Goal: Transaction & Acquisition: Purchase product/service

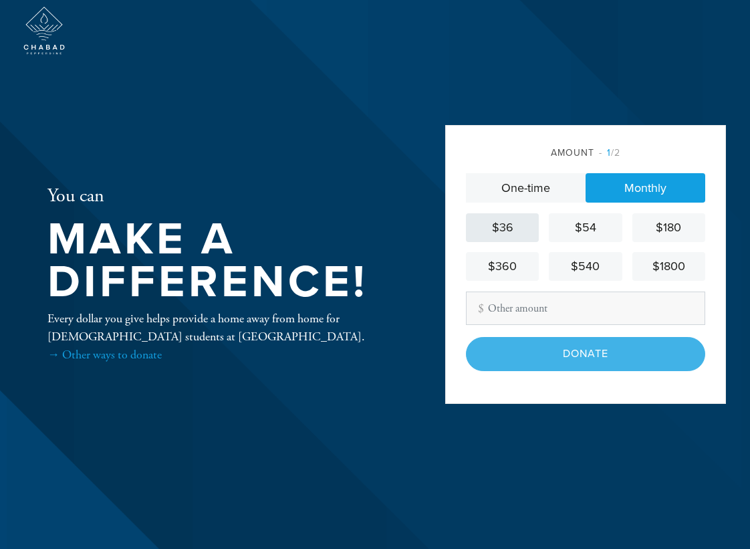
click at [504, 225] on div "$36" at bounding box center [503, 228] width 62 height 18
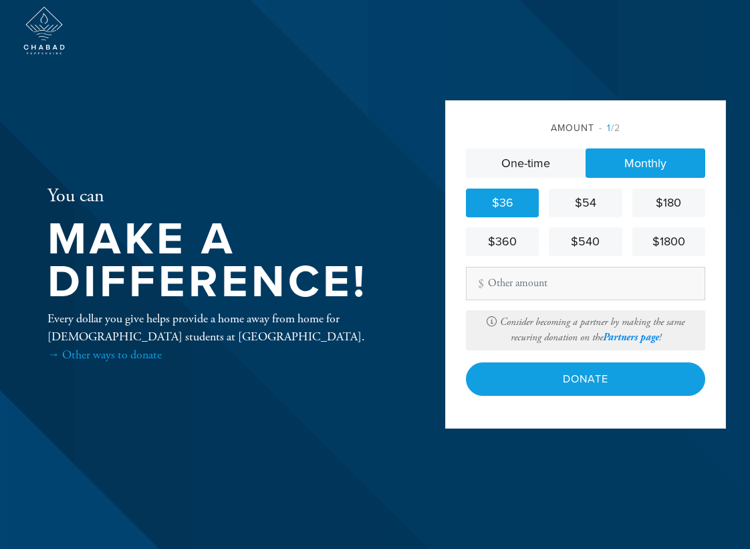
click at [625, 338] on link "Partners page" at bounding box center [631, 337] width 56 height 13
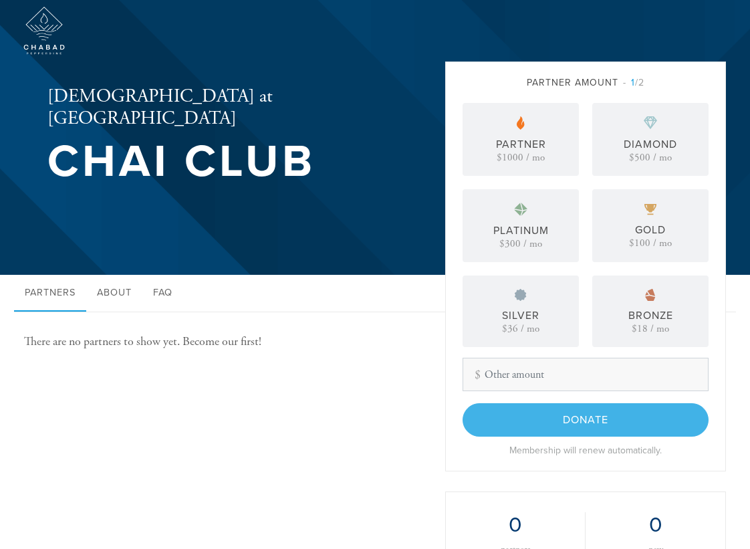
click at [521, 314] on div "Silver" at bounding box center [520, 316] width 37 height 16
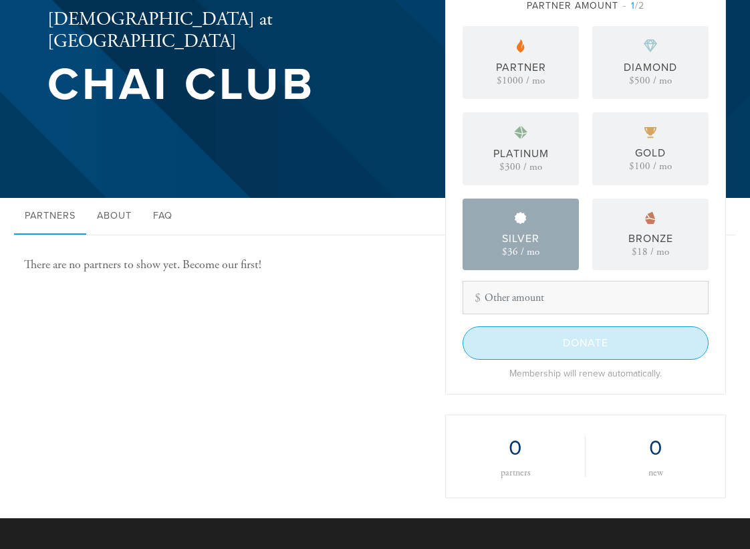
scroll to position [82, 0]
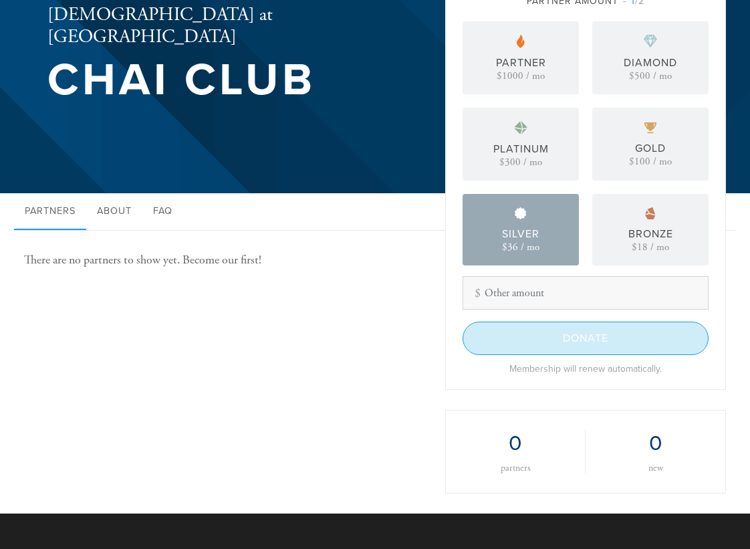
click at [559, 340] on input "Donate" at bounding box center [586, 338] width 246 height 33
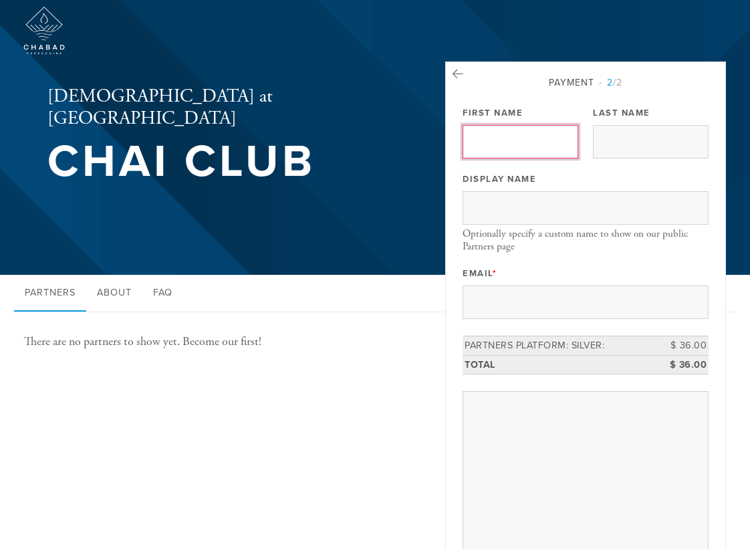
click at [488, 144] on input "First Name" at bounding box center [521, 141] width 116 height 33
type input "[PERSON_NAME] and [PERSON_NAME]"
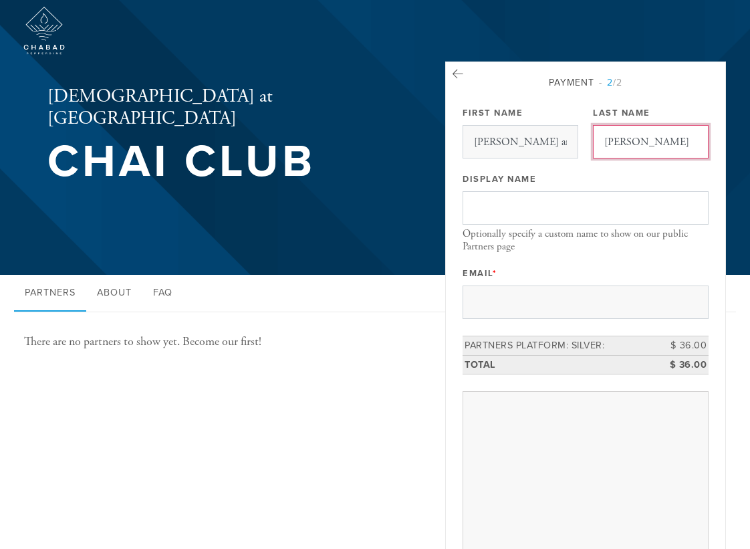
type input "[PERSON_NAME]"
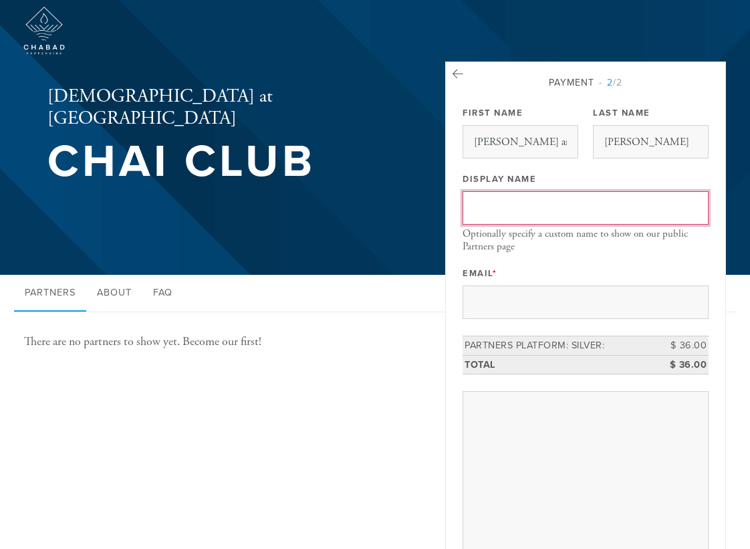
click at [657, 210] on input "Display Name" at bounding box center [586, 207] width 246 height 33
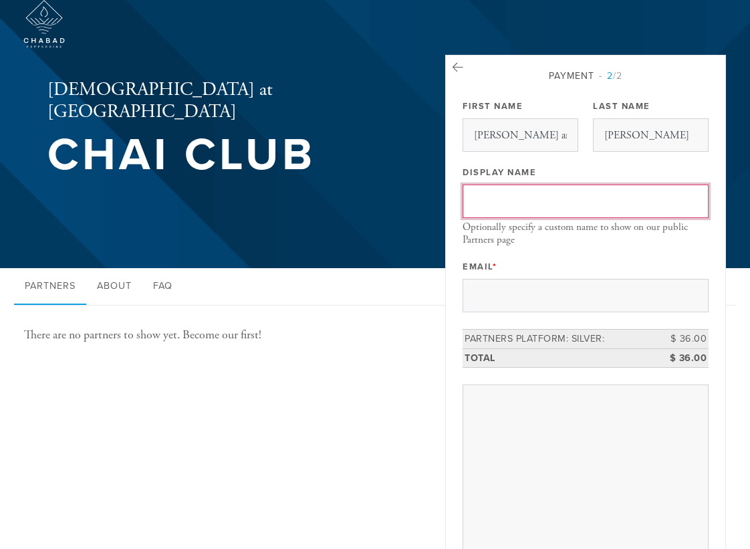
scroll to position [7, 0]
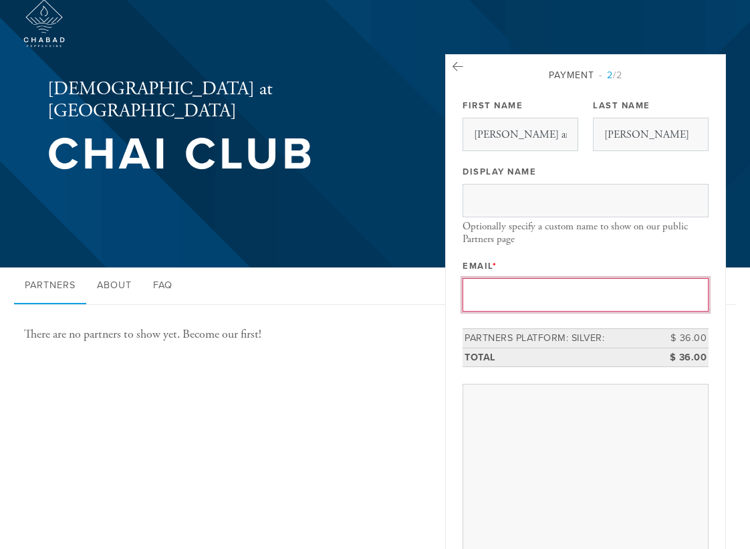
click at [516, 291] on input "Email *" at bounding box center [586, 294] width 246 height 33
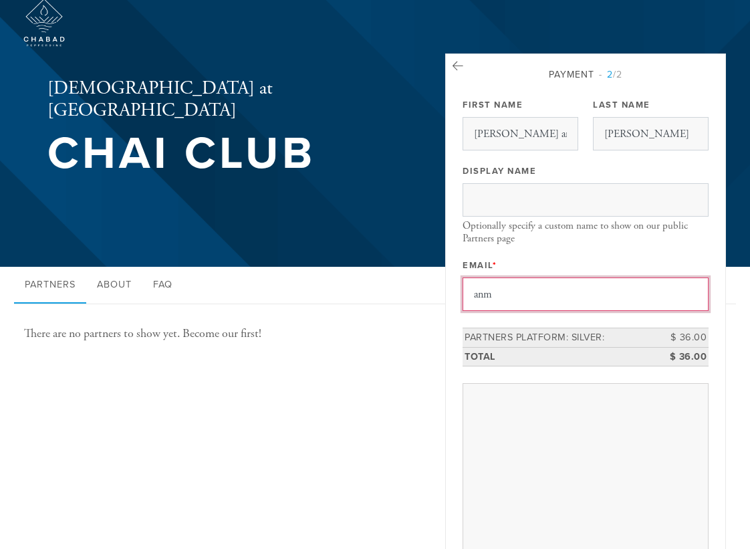
type input "[EMAIL_ADDRESS][DOMAIN_NAME]"
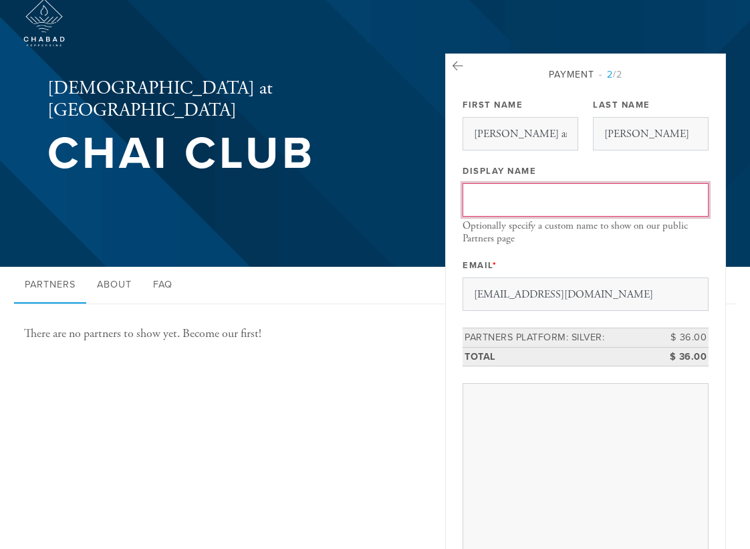
click at [476, 199] on input "Display Name" at bounding box center [586, 199] width 246 height 33
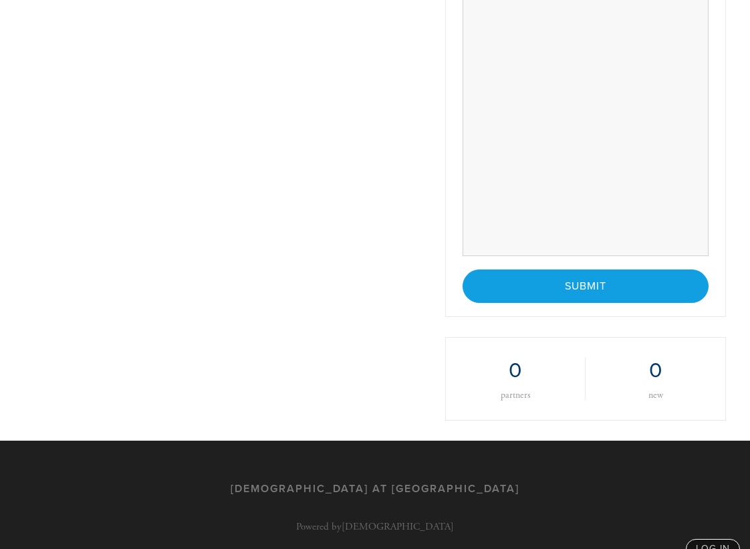
scroll to position [643, 0]
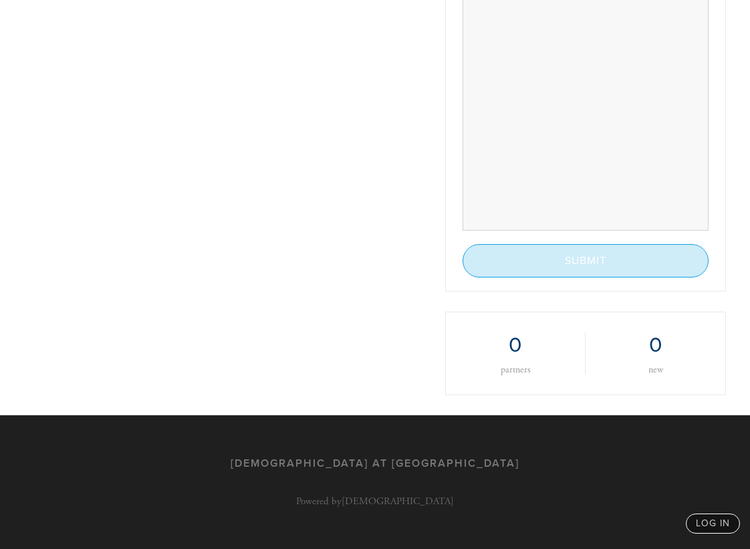
click at [595, 268] on input "Submit" at bounding box center [586, 260] width 246 height 33
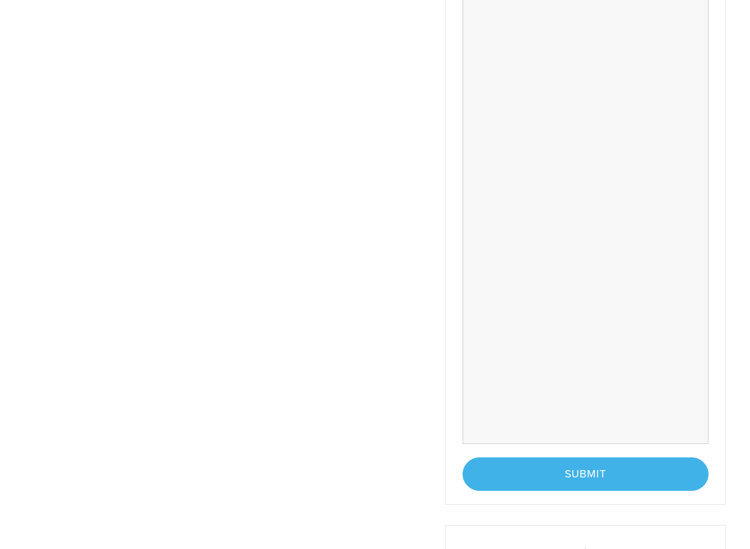
scroll to position [441, 0]
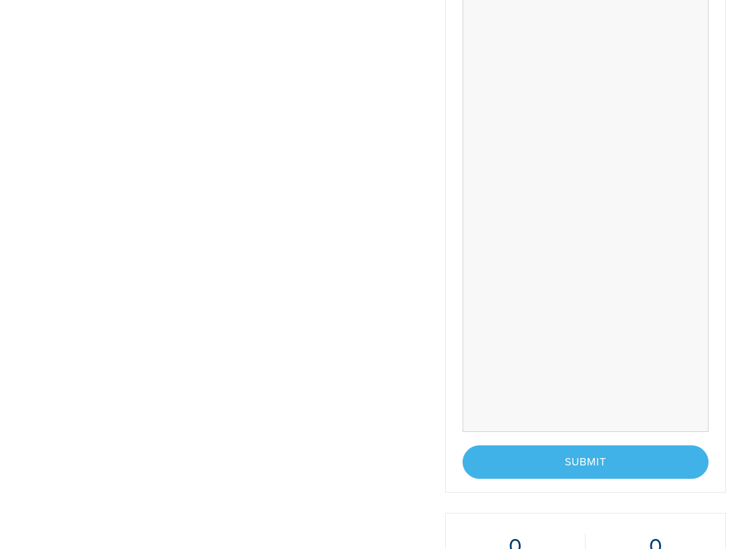
drag, startPoint x: 484, startPoint y: 494, endPoint x: 510, endPoint y: 488, distance: 26.8
click at [494, 493] on div "Payment 2 /2 Payment Processor Pay Later Paypal Stripe First Name Gail and Andr…" at bounding box center [585, 108] width 281 height 977
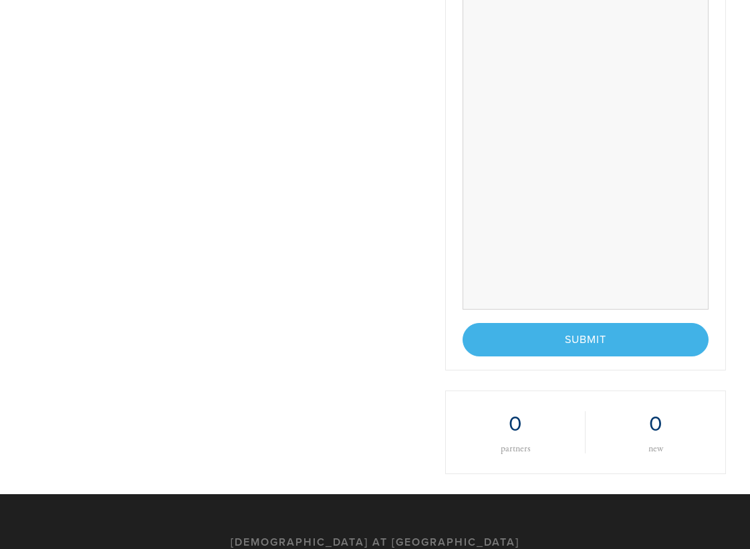
scroll to position [565, 0]
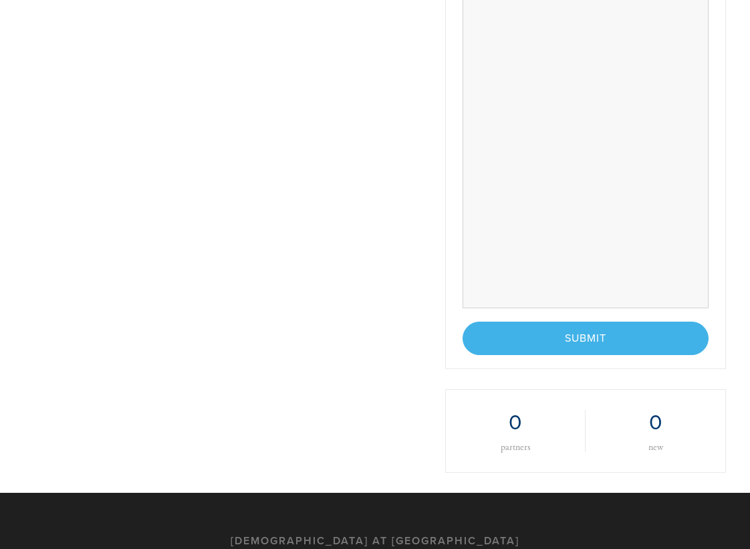
click at [582, 344] on div "< Previous Page Submit" at bounding box center [586, 338] width 246 height 33
click at [586, 342] on div "< Previous Page Submit" at bounding box center [586, 338] width 246 height 33
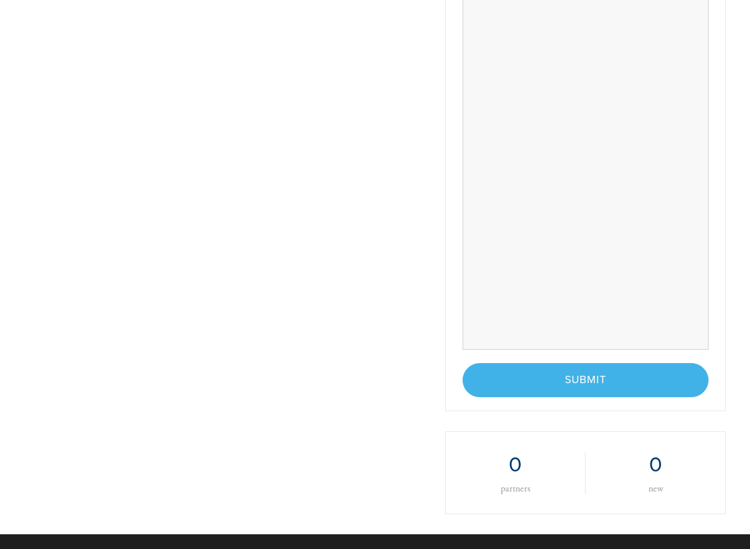
scroll to position [532, 0]
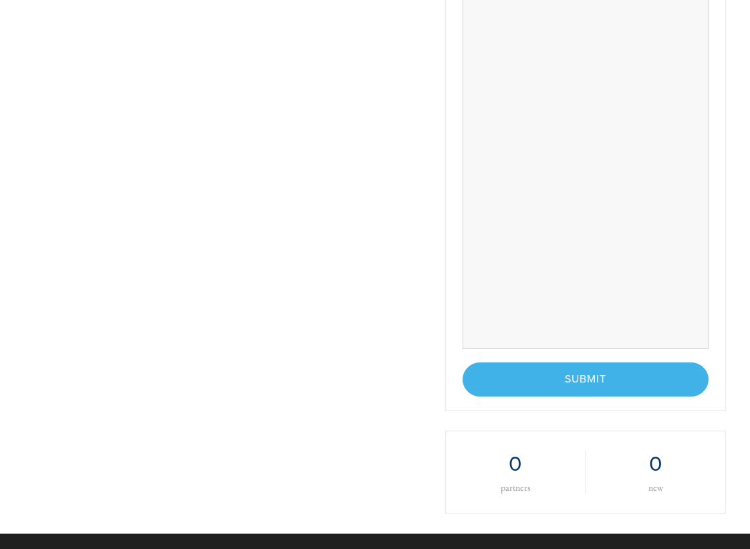
click at [562, 379] on div "< Previous Page Submit" at bounding box center [586, 379] width 246 height 33
click at [601, 391] on div "< Previous Page Submit" at bounding box center [586, 379] width 246 height 33
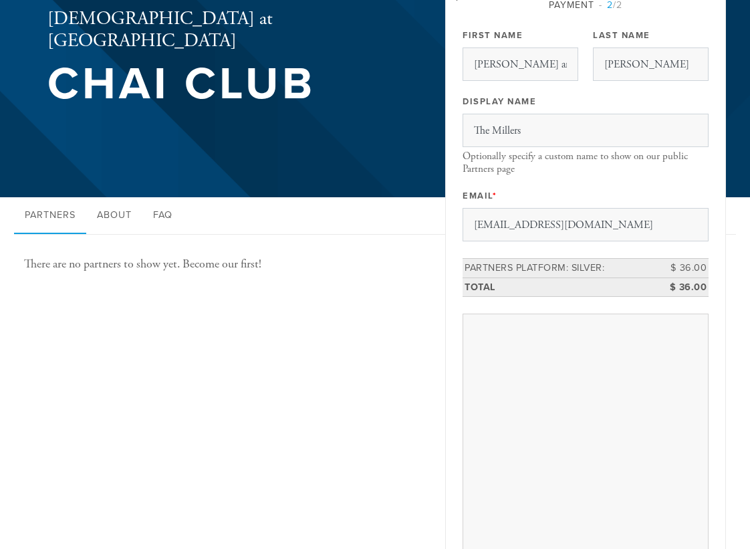
scroll to position [0, 0]
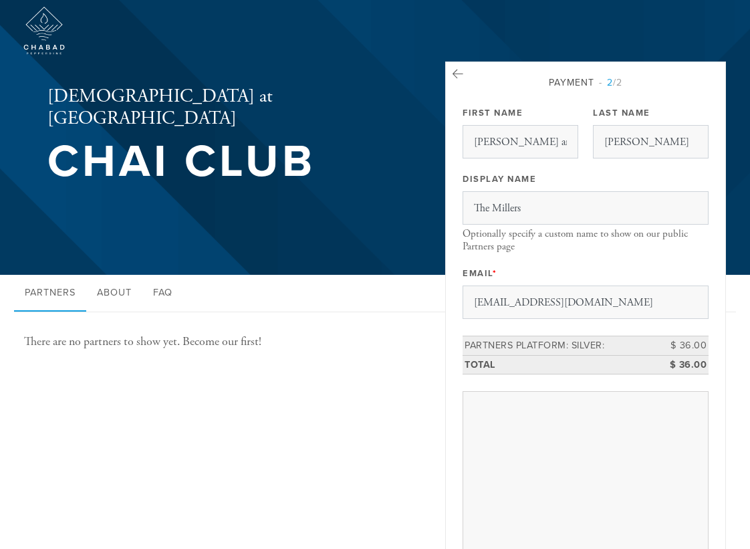
click at [613, 86] on span "2 /2" at bounding box center [610, 82] width 23 height 11
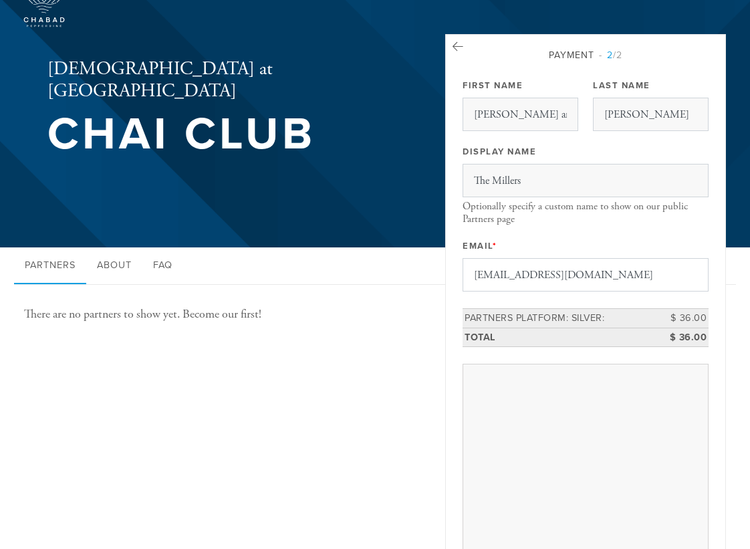
scroll to position [29, 0]
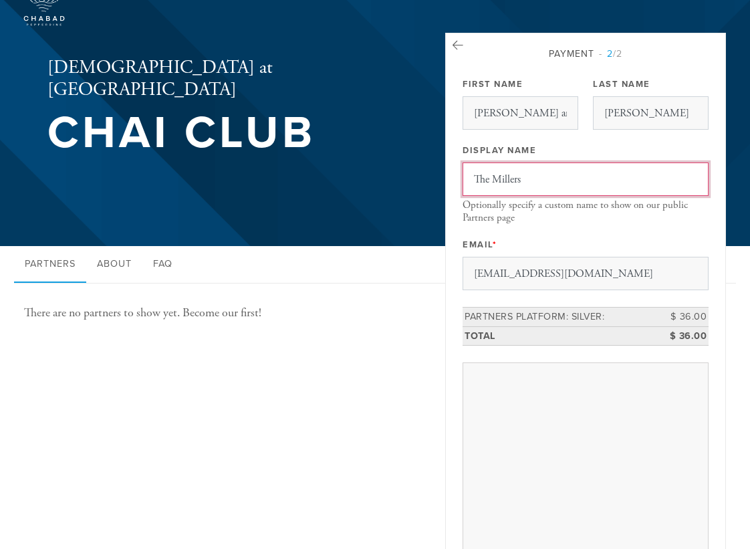
drag, startPoint x: 534, startPoint y: 180, endPoint x: 441, endPoint y: 189, distance: 92.7
click at [444, 173] on aside "Payment 2 /2 Payment Processor Pay Later Paypal Stripe First Name Gail and Andr…" at bounding box center [585, 535] width 301 height 1005
drag, startPoint x: 523, startPoint y: 180, endPoint x: 456, endPoint y: 176, distance: 67.0
click at [452, 176] on div "Payment 2 /2 Payment Processor Pay Later Paypal Stripe First Name Gail and Andr…" at bounding box center [585, 474] width 281 height 882
click at [637, 177] on input "anonymous" at bounding box center [586, 179] width 246 height 33
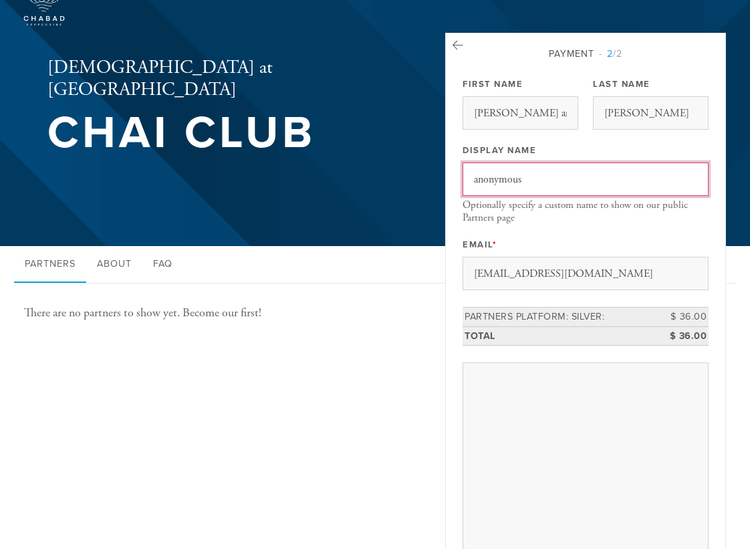
drag, startPoint x: 478, startPoint y: 179, endPoint x: 498, endPoint y: 196, distance: 26.1
click at [479, 180] on input "anonymous" at bounding box center [586, 179] width 246 height 33
click at [605, 186] on input "Anonymous" at bounding box center [586, 179] width 246 height 33
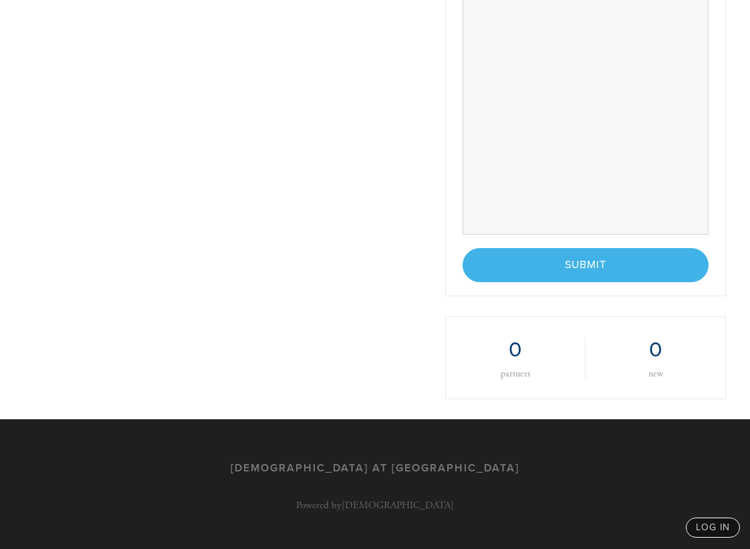
scroll to position [651, 0]
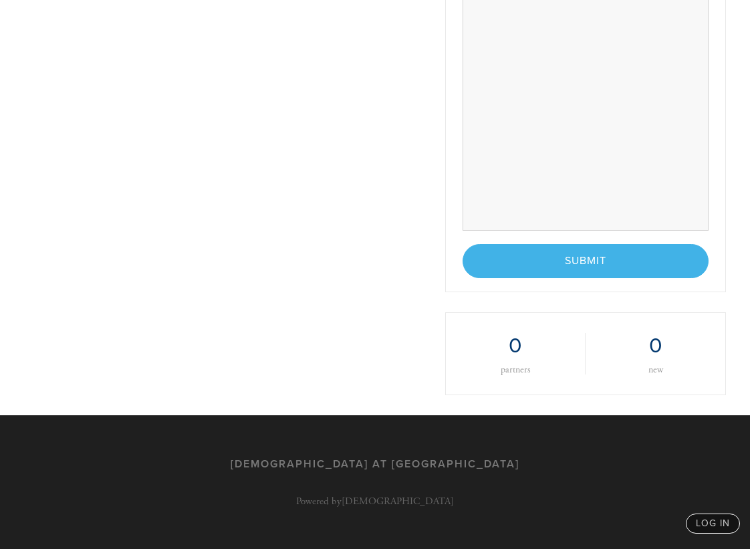
type input "Anonymous"
click at [588, 262] on div "< Previous Page Submit" at bounding box center [586, 260] width 246 height 33
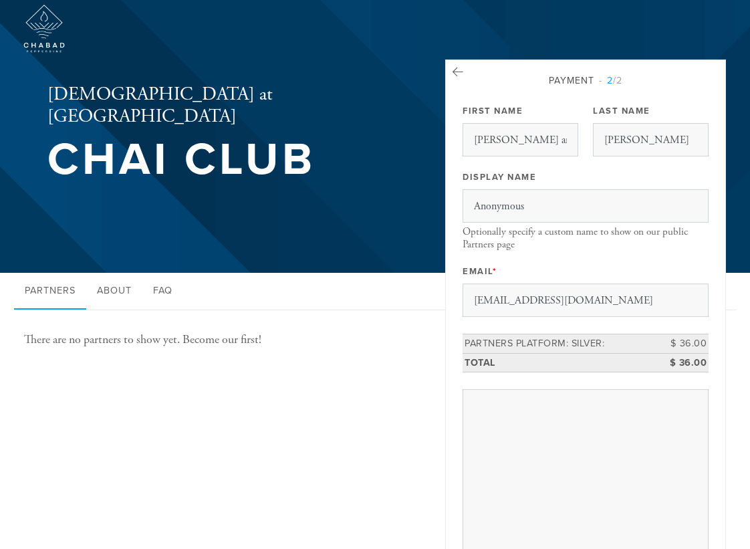
scroll to position [0, 0]
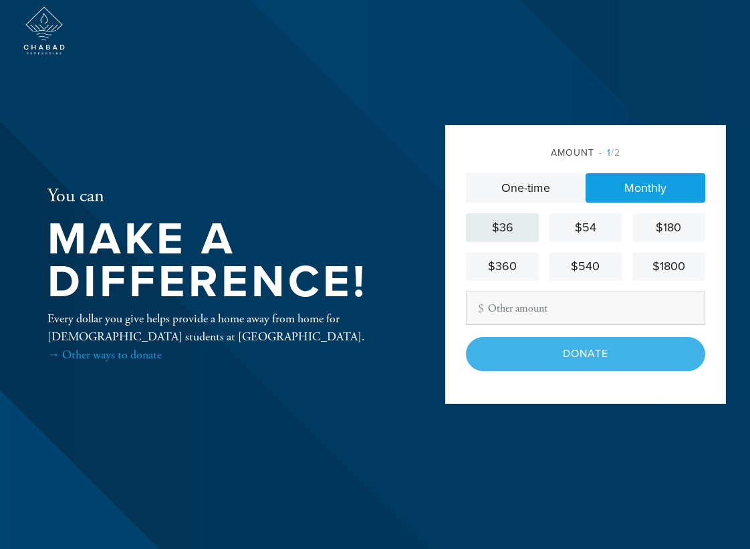
click at [498, 228] on div "$36" at bounding box center [503, 228] width 62 height 18
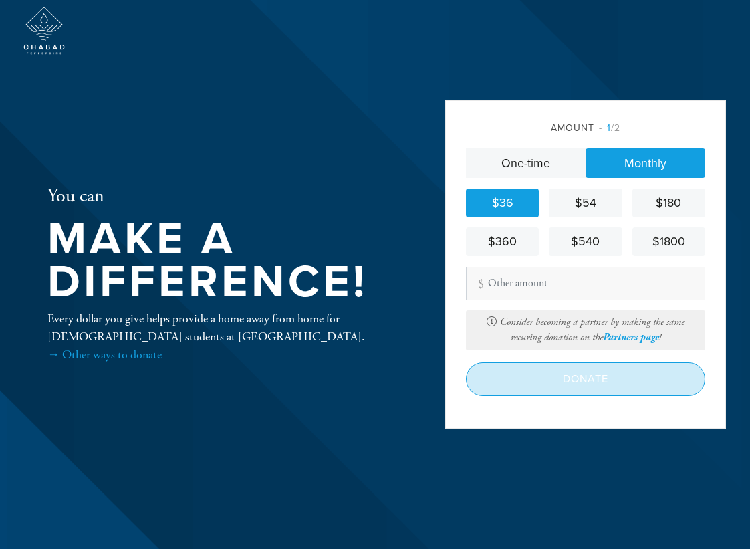
click at [600, 377] on input "Donate" at bounding box center [585, 379] width 239 height 33
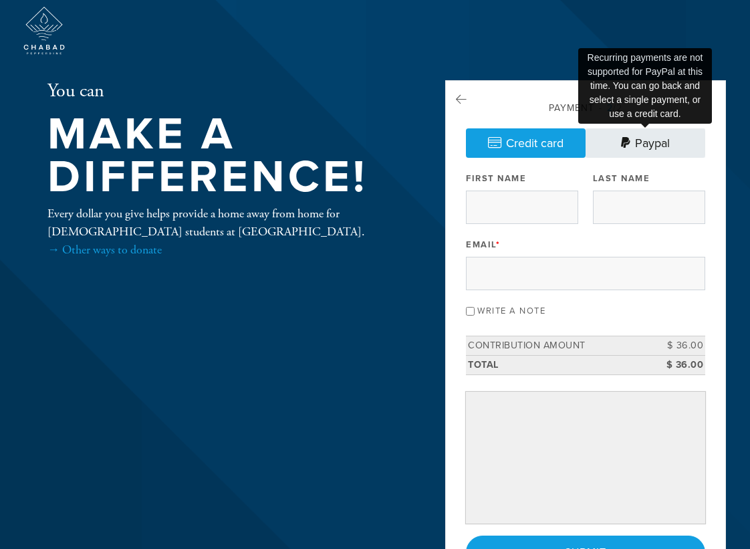
click at [648, 140] on link "Paypal" at bounding box center [646, 142] width 120 height 29
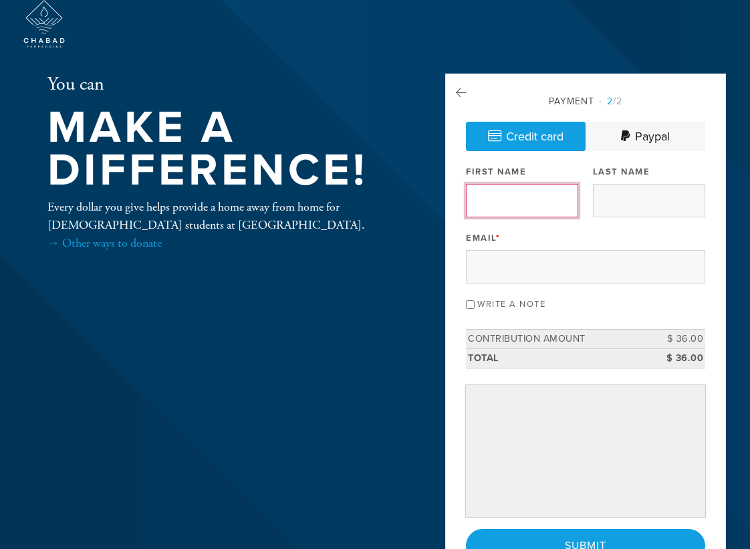
click at [514, 202] on input "First Name" at bounding box center [522, 200] width 112 height 33
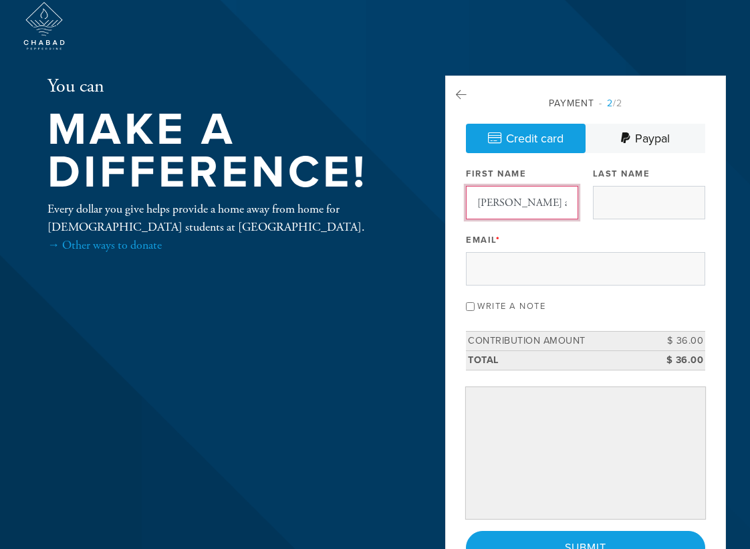
type input "[PERSON_NAME] and [PERSON_NAME]"
type input "[PERSON_NAME]"
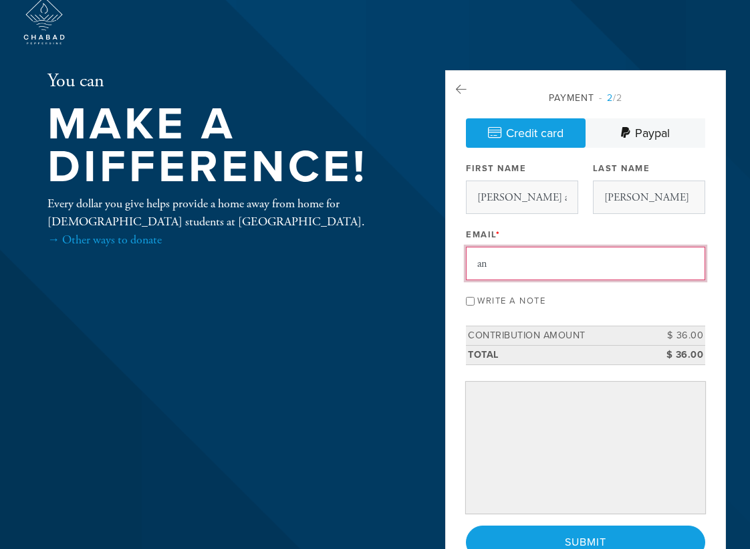
click at [499, 266] on input "an" at bounding box center [585, 263] width 239 height 33
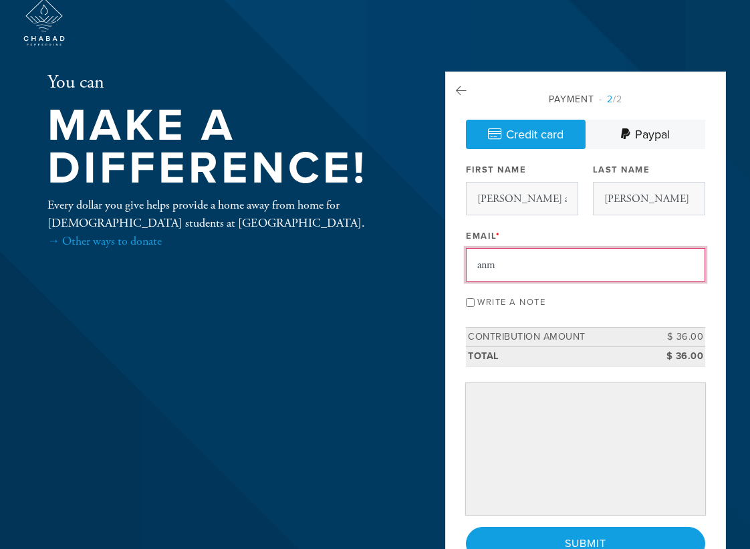
type input "[EMAIL_ADDRESS][DOMAIN_NAME]"
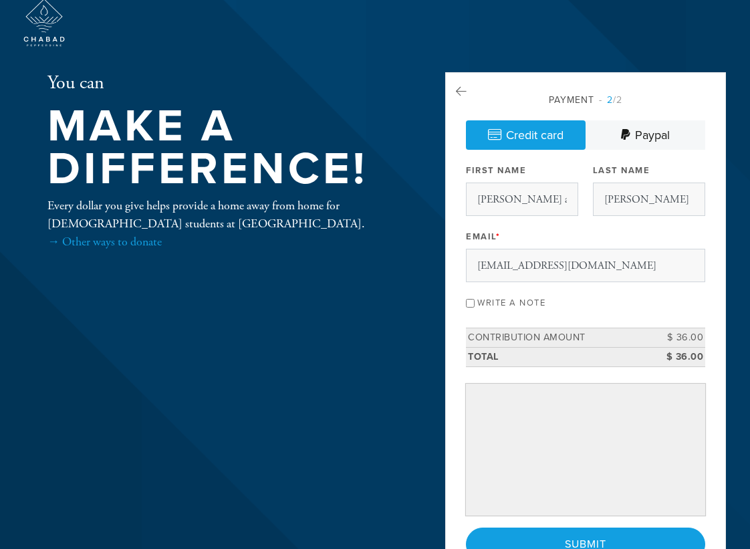
click at [472, 304] on input "Write a note" at bounding box center [470, 303] width 9 height 9
checkbox input "true"
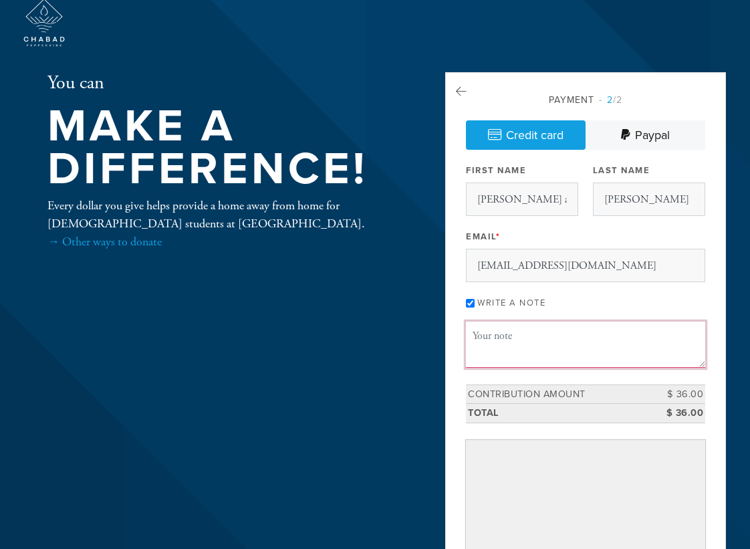
click at [532, 342] on textarea "Message or dedication" at bounding box center [585, 344] width 239 height 45
drag, startPoint x: 512, startPoint y: 354, endPoint x: 542, endPoint y: 352, distance: 30.2
click at [542, 352] on textarea "Our son [PERSON_NAME] is just starting Law School and we are so happy there is …" at bounding box center [585, 344] width 239 height 45
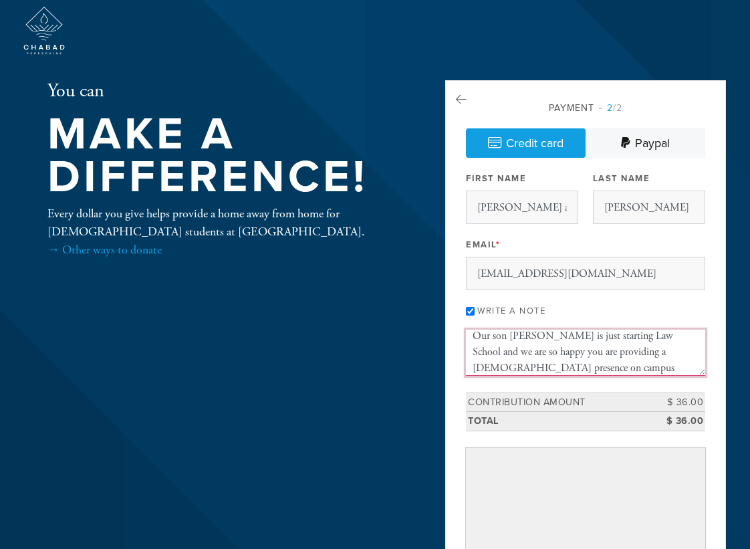
scroll to position [16, 0]
click at [513, 359] on textarea "Our son [PERSON_NAME] is just starting Law School and we are so happy you are p…" at bounding box center [585, 352] width 239 height 45
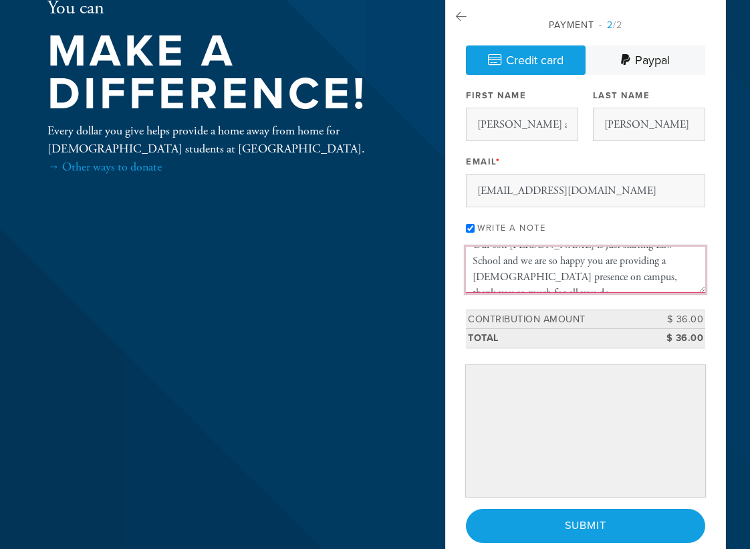
scroll to position [0, 0]
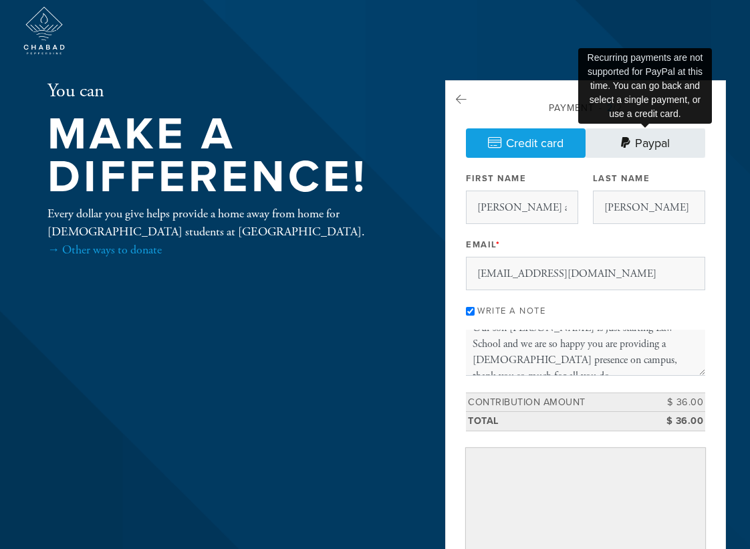
click at [641, 150] on link "Paypal" at bounding box center [646, 142] width 120 height 29
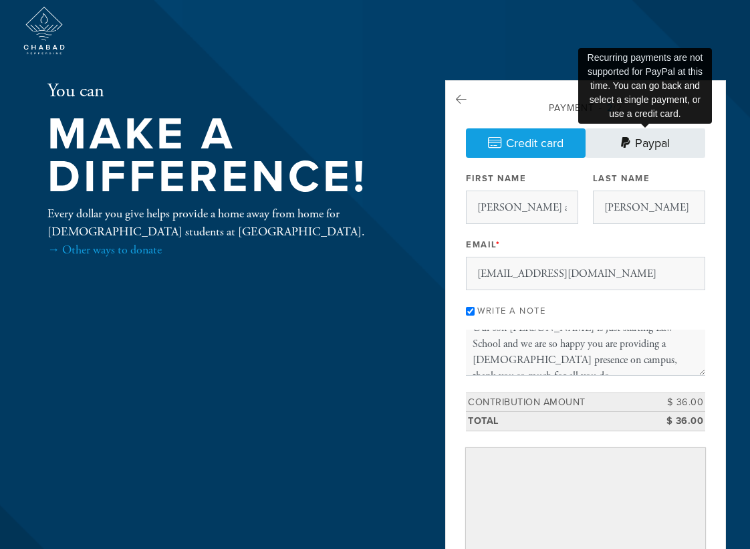
click at [636, 146] on link "Paypal" at bounding box center [646, 142] width 120 height 29
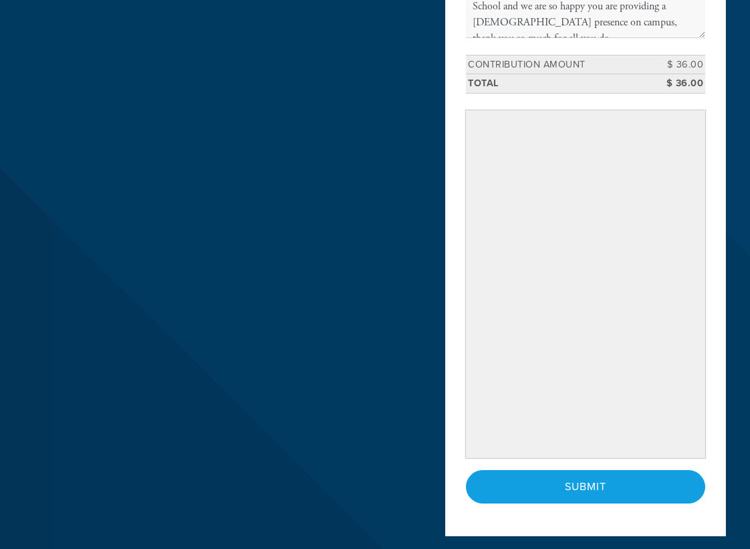
scroll to position [356, 0]
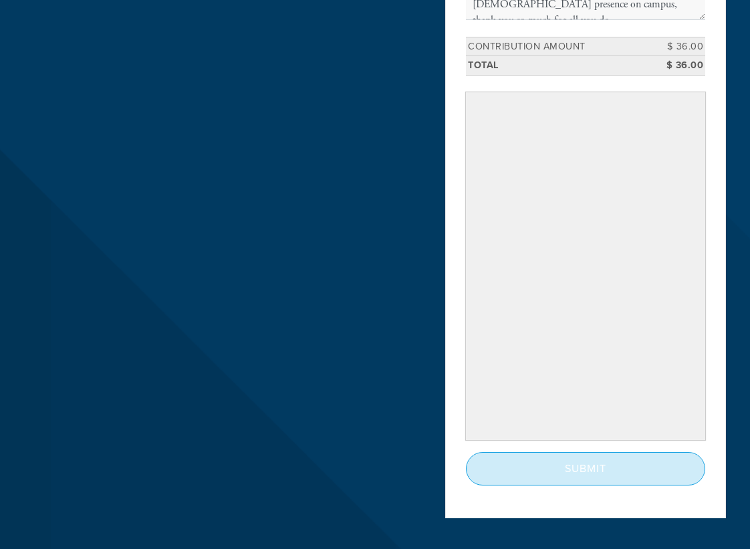
click at [584, 466] on input "Submit" at bounding box center [585, 468] width 239 height 33
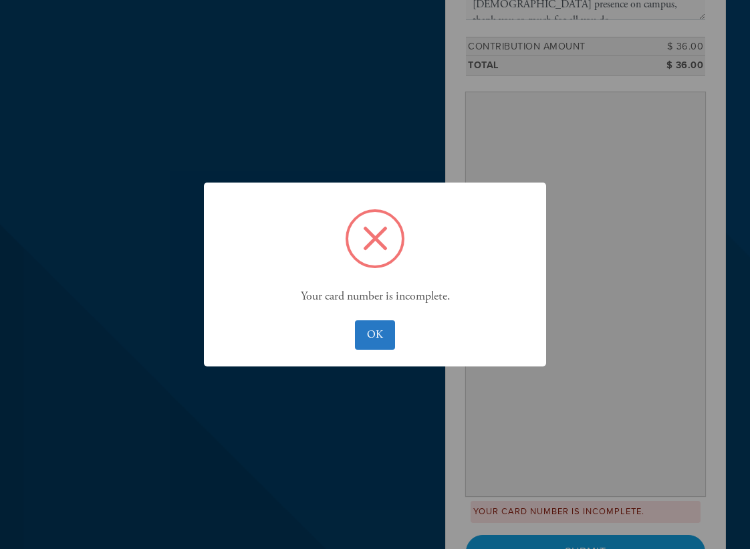
click at [376, 236] on span at bounding box center [375, 238] width 25 height 25
click at [377, 332] on button "OK" at bounding box center [374, 334] width 39 height 29
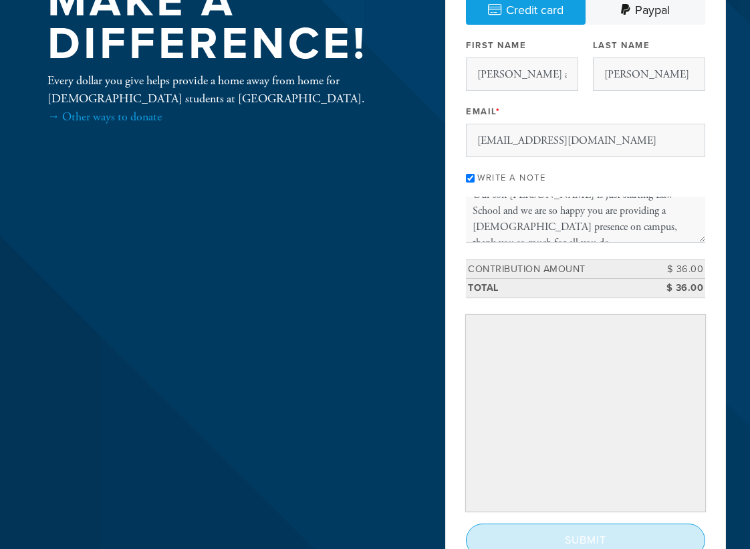
scroll to position [137, 0]
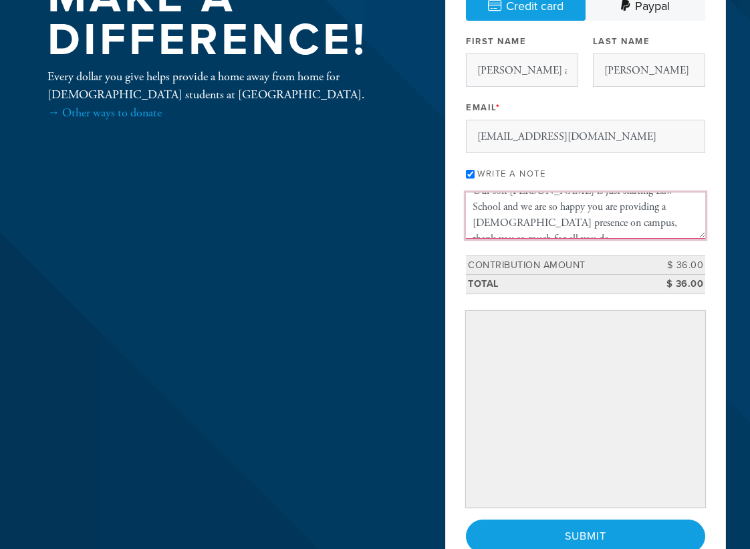
click at [657, 225] on textarea "Our son [PERSON_NAME] is just starting Law School and we are so happy you are p…" at bounding box center [585, 215] width 239 height 45
type textarea "Our son [PERSON_NAME] is just starting Law School and we are so happy you are p…"
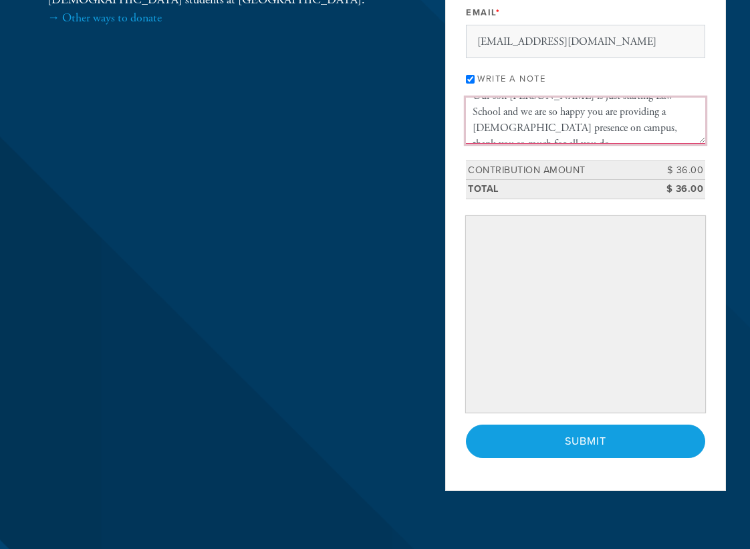
scroll to position [243, 0]
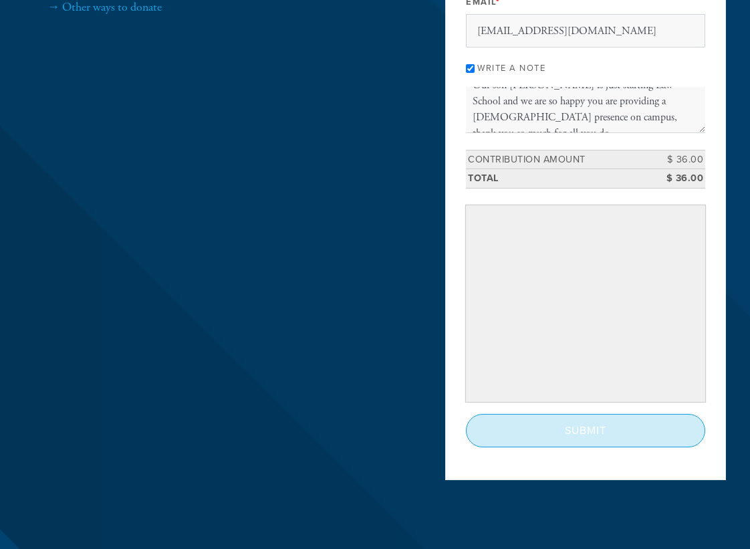
click at [585, 437] on input "Submit" at bounding box center [585, 430] width 239 height 33
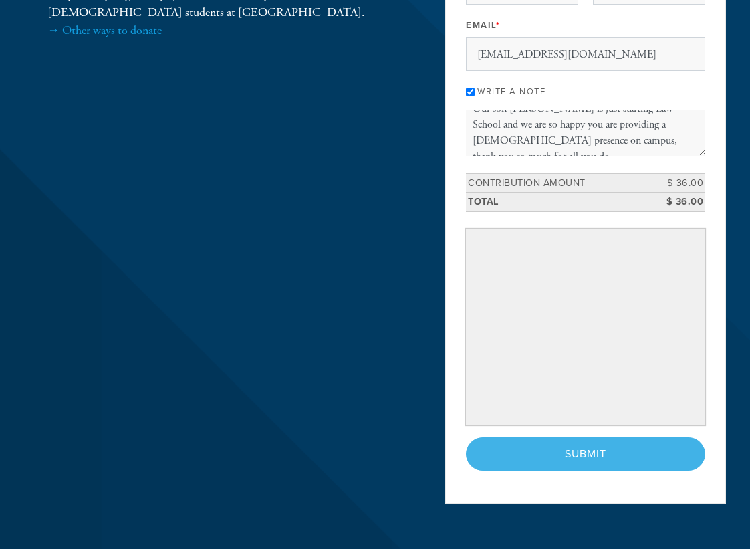
scroll to position [0, 0]
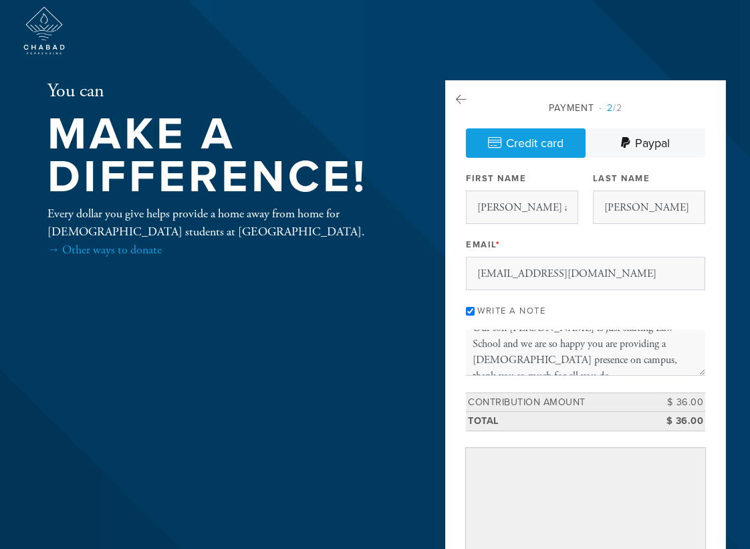
click at [42, 21] on img at bounding box center [44, 31] width 48 height 48
